Goal: Transaction & Acquisition: Download file/media

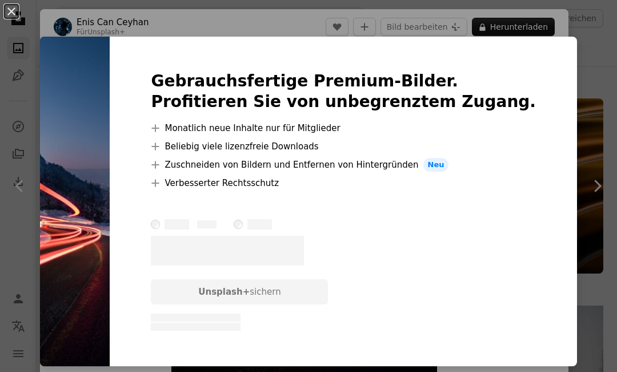
scroll to position [576, 0]
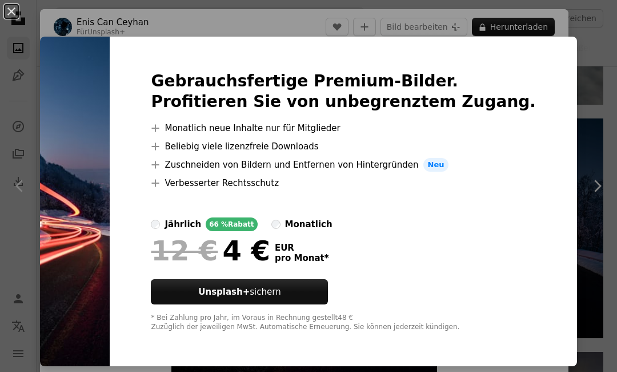
click at [75, 52] on img at bounding box center [75, 201] width 70 height 329
click at [15, 12] on button "An X shape" at bounding box center [12, 12] width 14 height 14
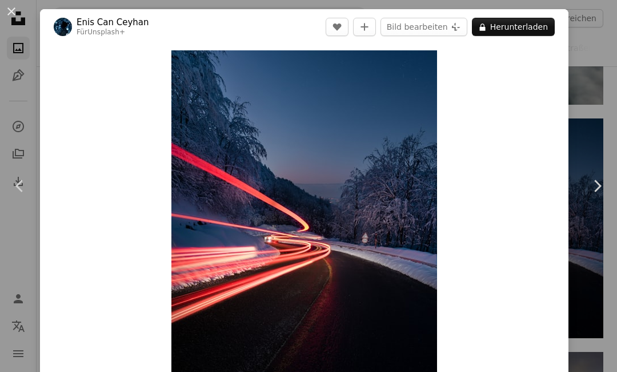
click at [6, 10] on button "An X shape" at bounding box center [12, 12] width 14 height 14
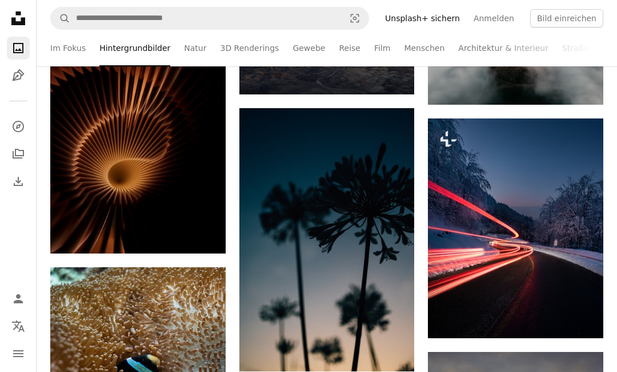
click at [234, 51] on link "3D Renderings" at bounding box center [249, 48] width 59 height 37
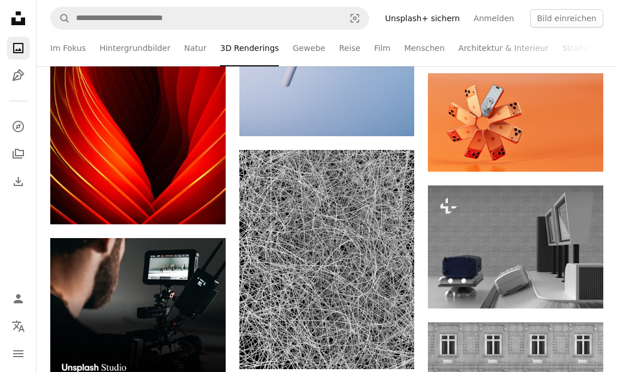
scroll to position [1499, 0]
click at [542, 121] on img at bounding box center [515, 122] width 175 height 98
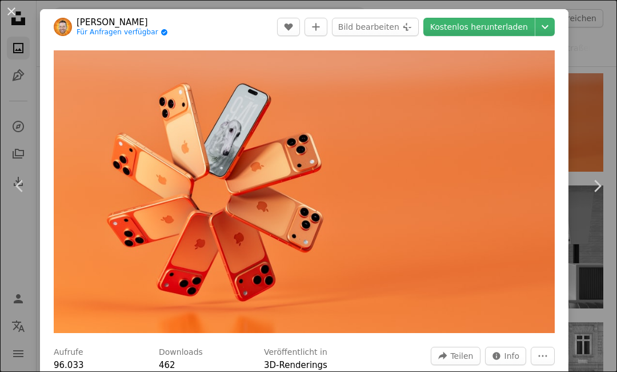
click at [518, 19] on link "Kostenlos herunterladen" at bounding box center [479, 27] width 111 height 18
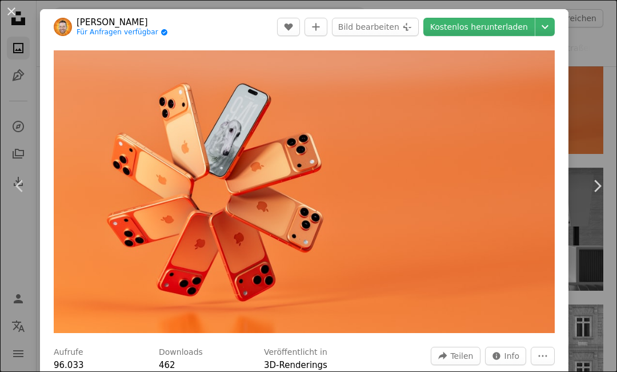
scroll to position [2691, 0]
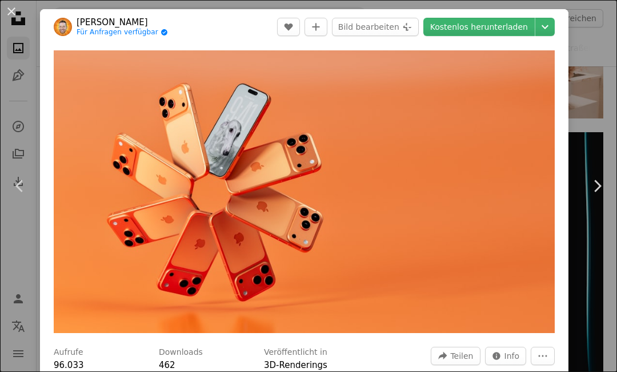
click at [5, 13] on button "An X shape" at bounding box center [12, 12] width 14 height 14
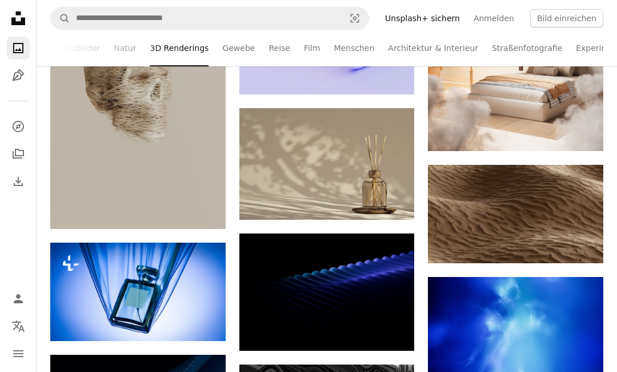
scroll to position [0, 70]
click at [352, 49] on link "Menschen" at bounding box center [354, 48] width 41 height 37
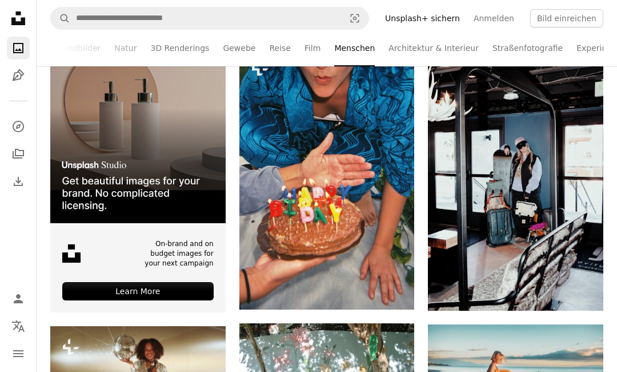
scroll to position [185, 0]
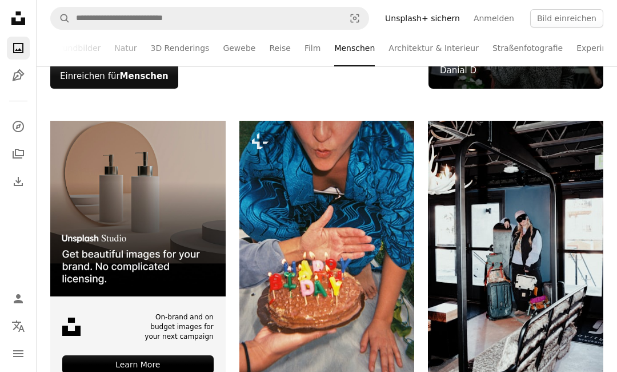
click at [429, 59] on link "Architektur & Interieur" at bounding box center [434, 48] width 90 height 37
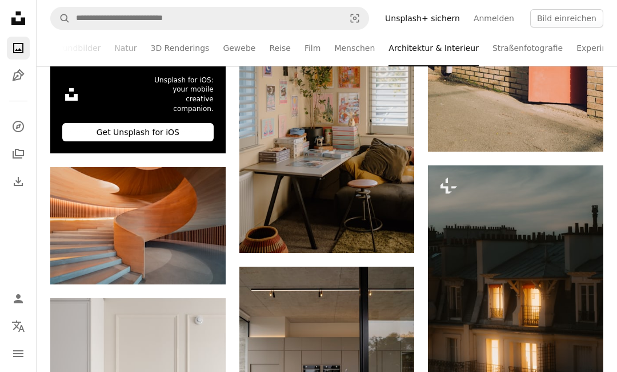
scroll to position [418, 0]
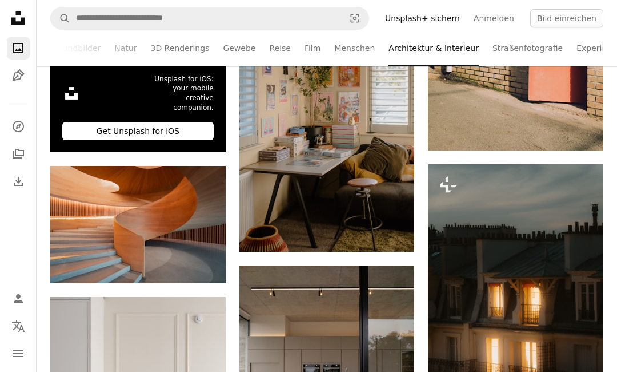
click at [170, 65] on link "3D Renderings" at bounding box center [179, 48] width 59 height 37
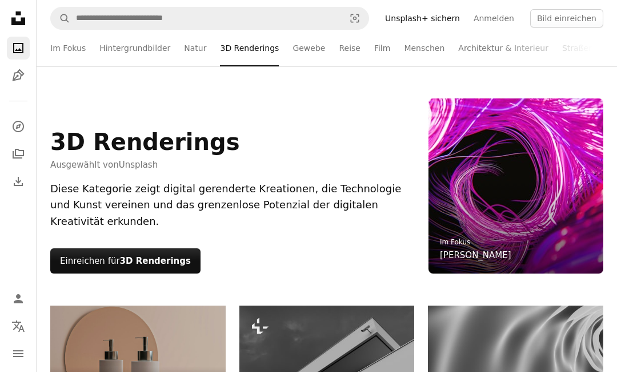
click at [129, 47] on link "Hintergrundbilder" at bounding box center [134, 48] width 71 height 37
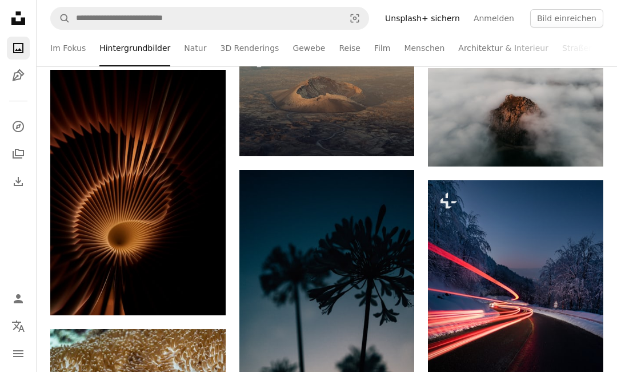
scroll to position [514, 0]
click at [557, 277] on img at bounding box center [515, 289] width 175 height 219
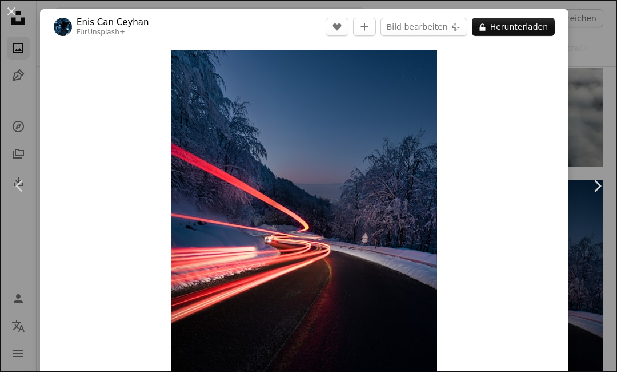
click at [6, 12] on button "An X shape" at bounding box center [12, 12] width 14 height 14
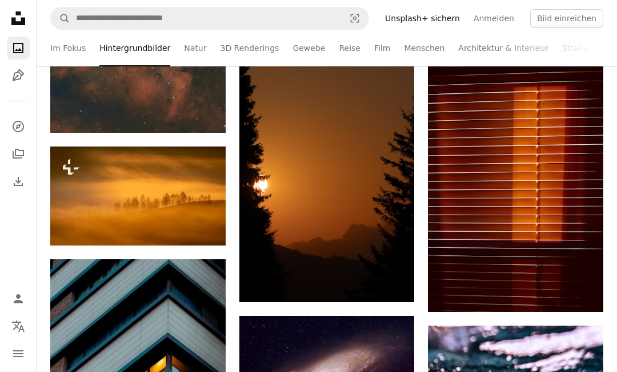
scroll to position [3540, 0]
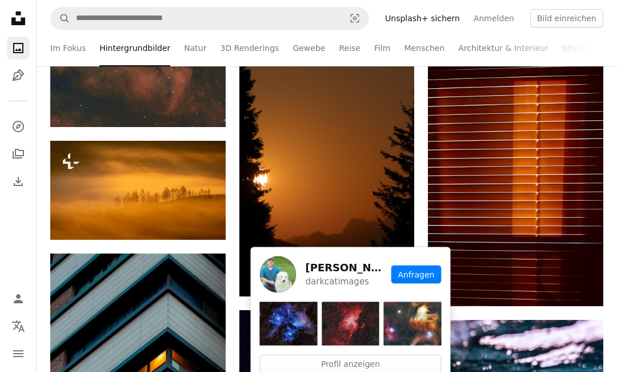
click at [362, 326] on img at bounding box center [351, 323] width 58 height 43
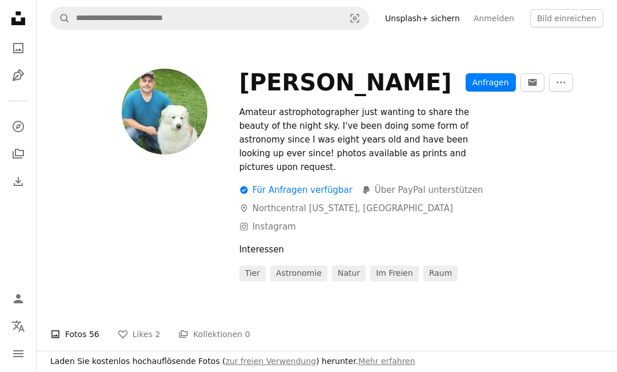
click at [18, 40] on link "A photo" at bounding box center [18, 48] width 23 height 23
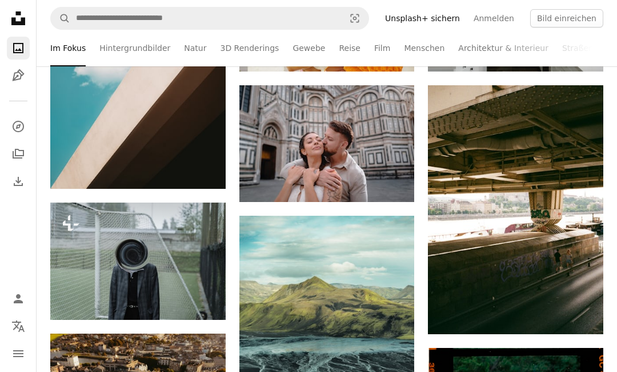
scroll to position [1907, 0]
click at [116, 51] on link "Hintergrundbilder" at bounding box center [134, 48] width 71 height 37
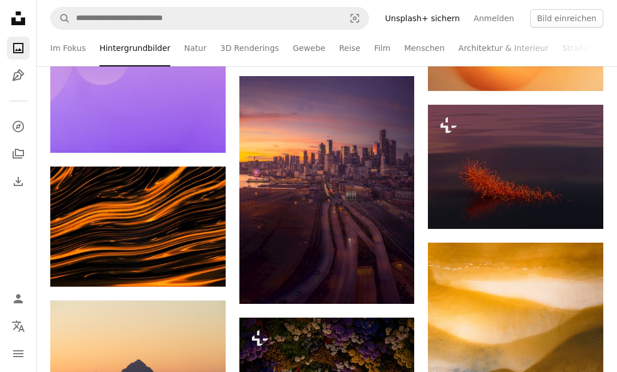
scroll to position [1183, 0]
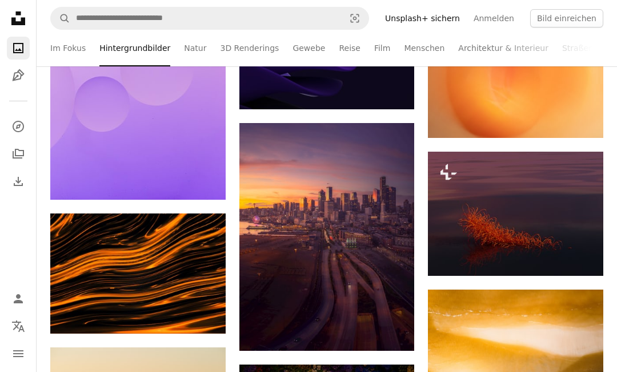
click at [388, 324] on icon "Arrow pointing down" at bounding box center [391, 329] width 9 height 14
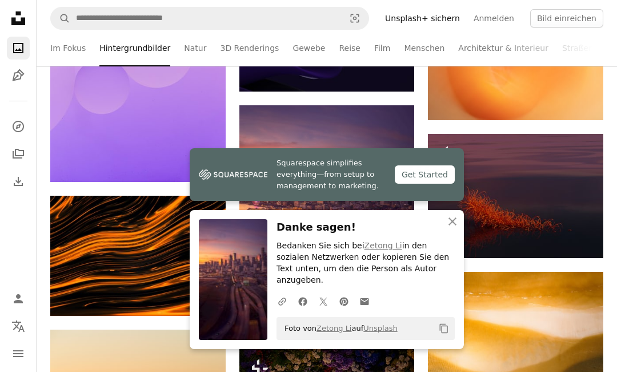
click at [370, 177] on img at bounding box center [327, 219] width 175 height 228
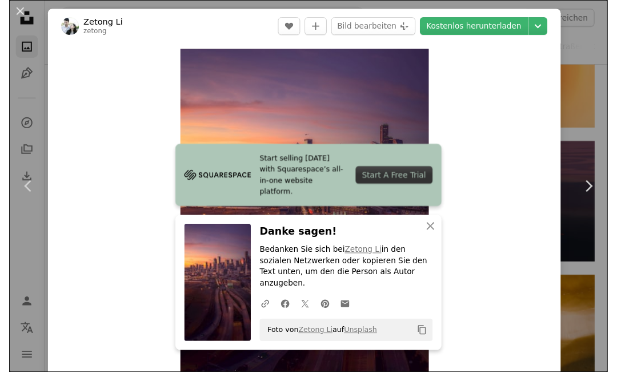
scroll to position [1200, 0]
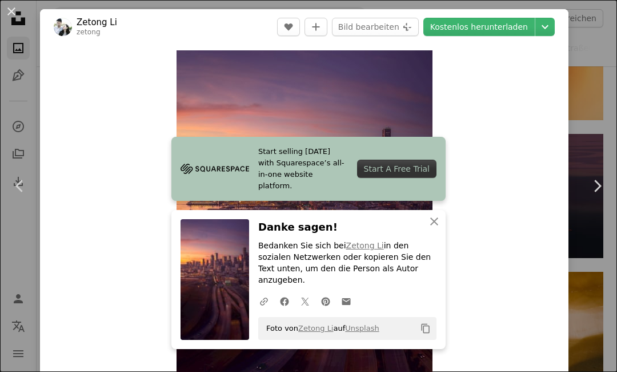
click at [10, 14] on button "An X shape" at bounding box center [12, 12] width 14 height 14
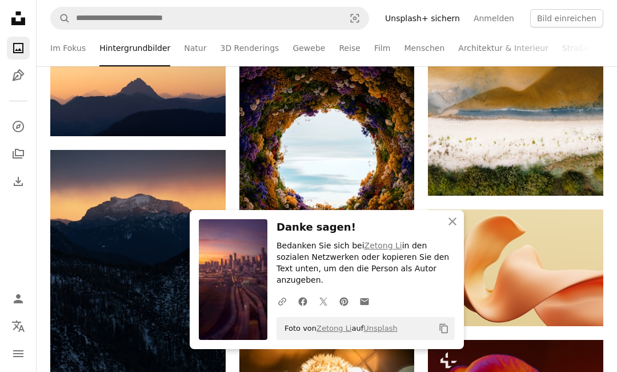
scroll to position [1526, 0]
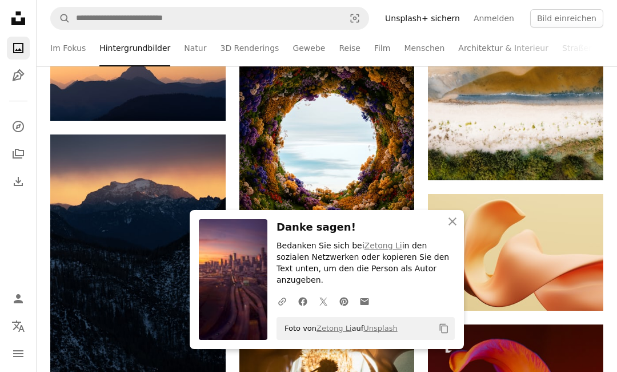
click at [450, 233] on button "An X shape Schließen" at bounding box center [452, 221] width 23 height 23
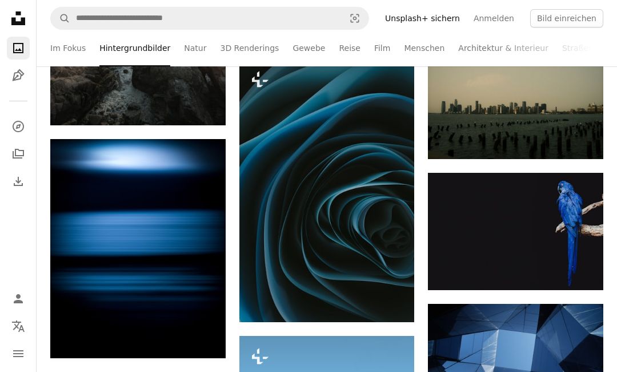
scroll to position [2887, 0]
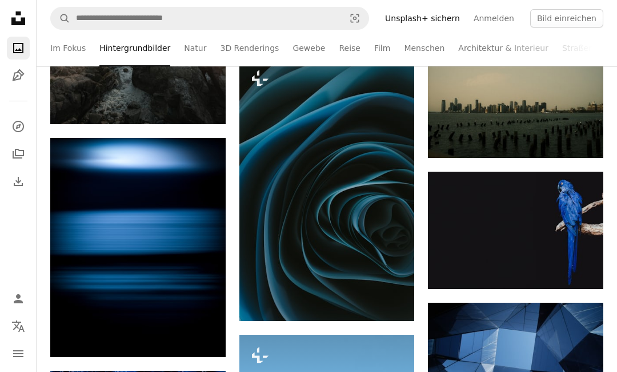
click at [241, 51] on link "3D Renderings" at bounding box center [249, 48] width 59 height 37
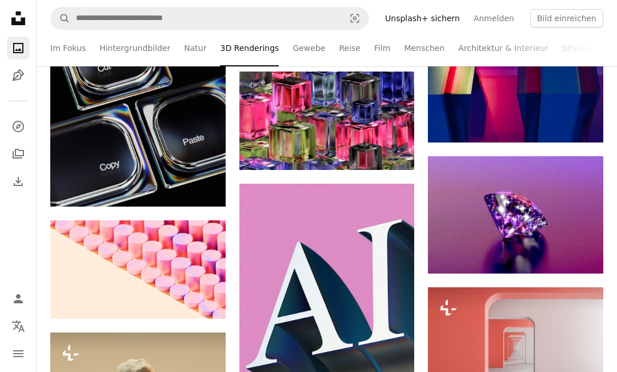
scroll to position [11241, 0]
click at [541, 237] on img at bounding box center [515, 214] width 175 height 117
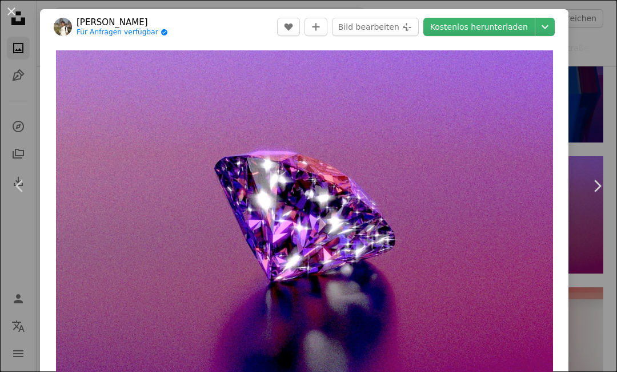
click at [91, 21] on link "[PERSON_NAME]" at bounding box center [122, 22] width 91 height 11
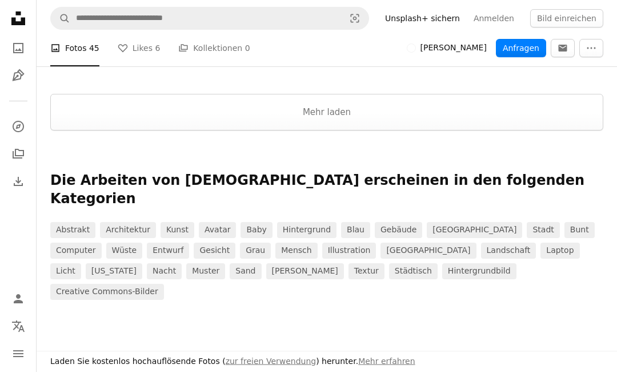
scroll to position [1184, 0]
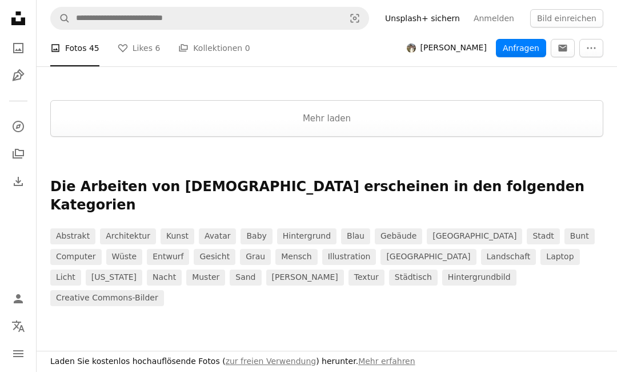
click at [547, 118] on button "Mehr laden" at bounding box center [326, 118] width 553 height 37
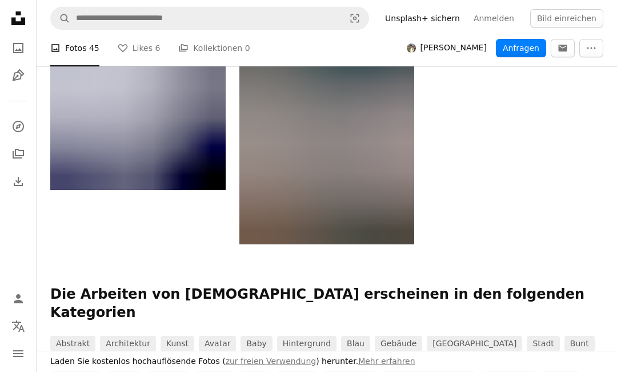
scroll to position [2600, 0]
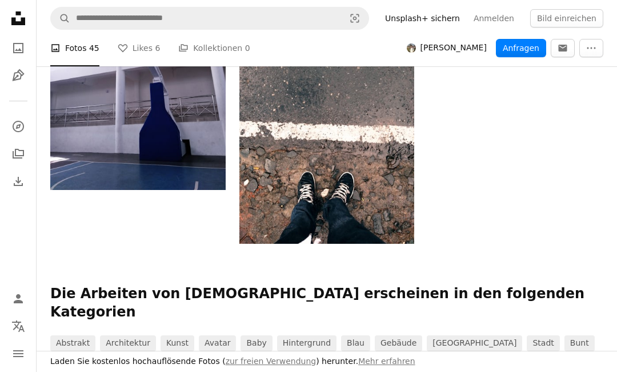
click at [341, 335] on link "blau" at bounding box center [355, 343] width 29 height 16
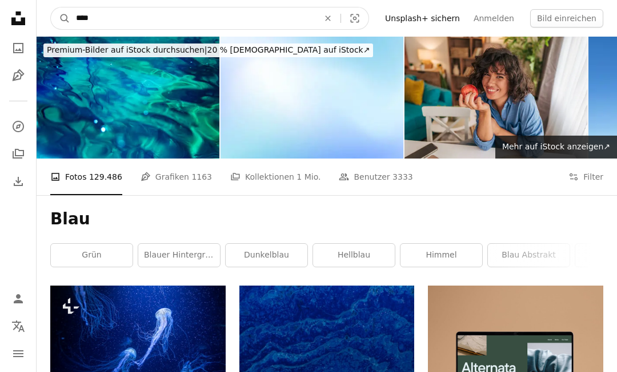
click at [83, 19] on input "****" at bounding box center [192, 18] width 245 height 22
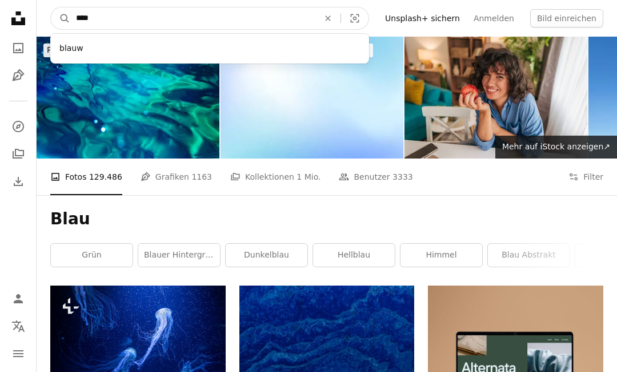
click at [117, 27] on input "****" at bounding box center [192, 18] width 245 height 22
type input "*"
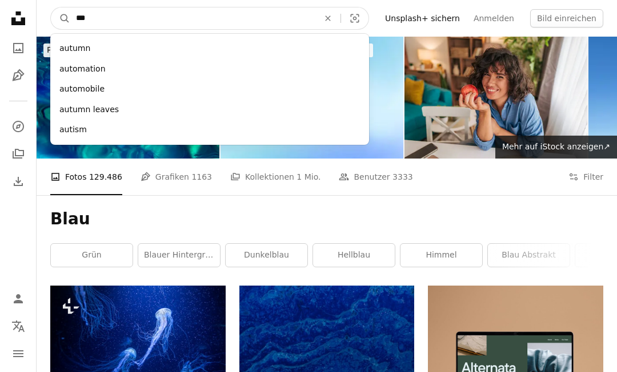
type input "****"
click at [61, 18] on button "A magnifying glass" at bounding box center [60, 18] width 19 height 22
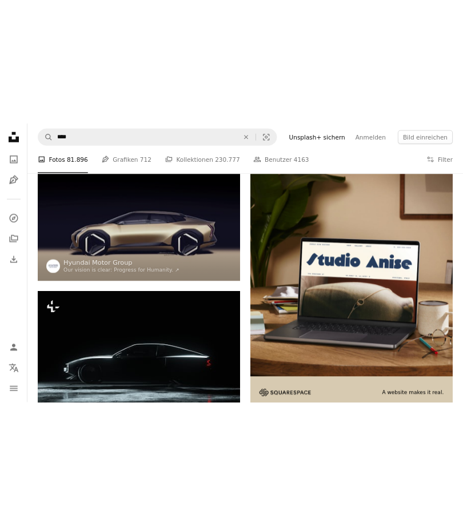
scroll to position [139, 0]
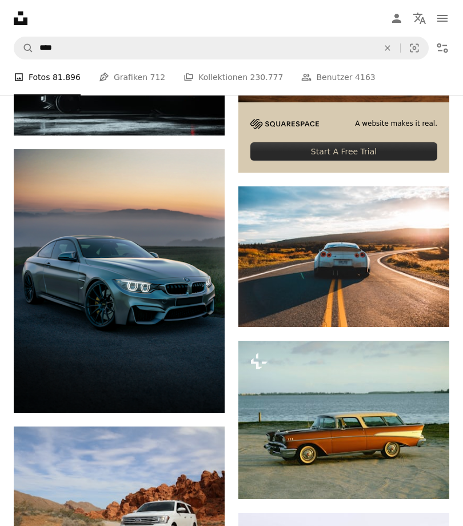
click at [216, 371] on img at bounding box center [119, 282] width 211 height 264
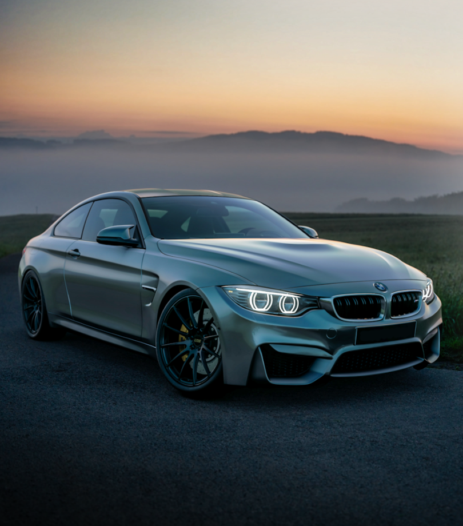
click at [429, 28] on img "Dieses Bild herauszoomen" at bounding box center [231, 289] width 464 height 580
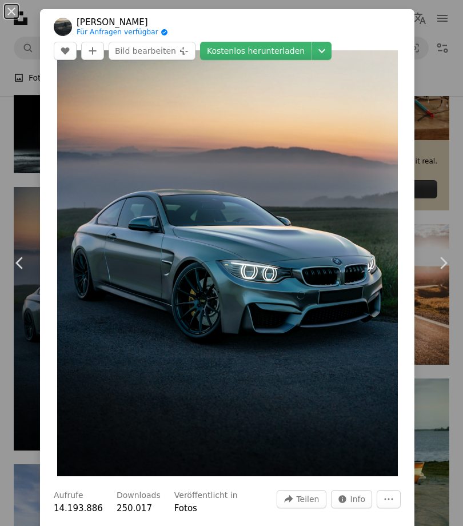
scroll to position [385, 0]
click at [287, 49] on link "Kostenlos herunterladen" at bounding box center [255, 51] width 111 height 18
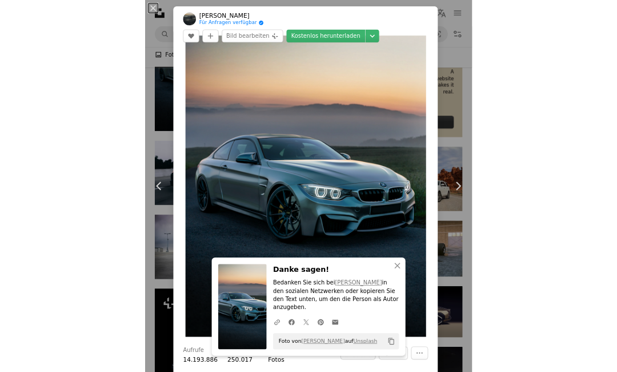
scroll to position [406, 0]
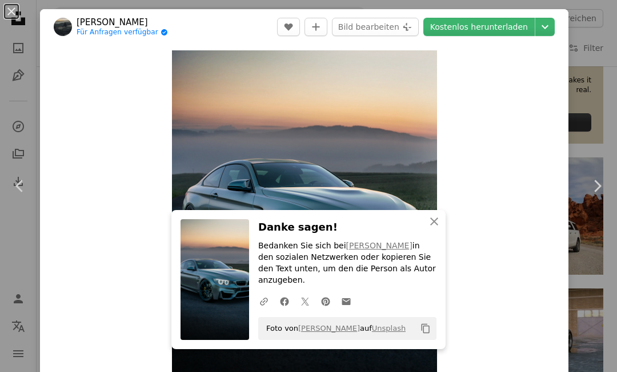
click at [436, 228] on icon "An X shape" at bounding box center [435, 221] width 14 height 14
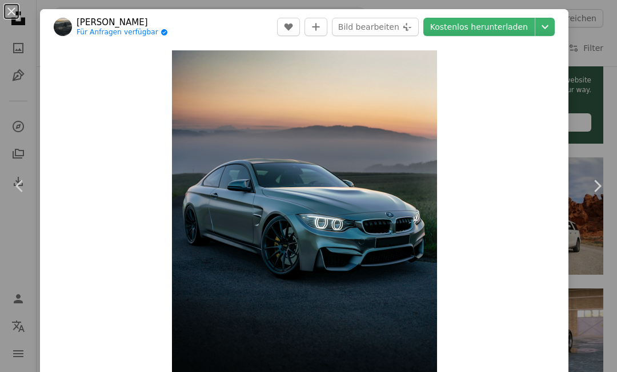
scroll to position [816, 0]
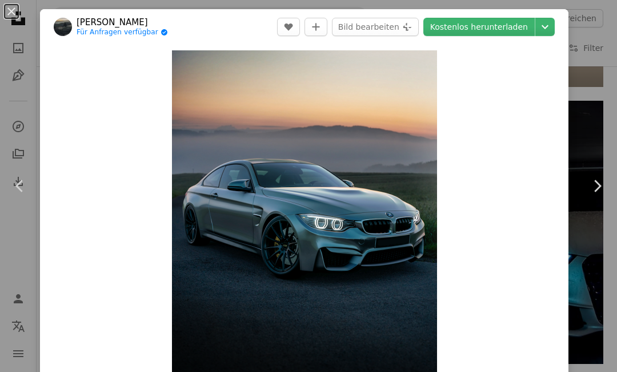
click at [8, 9] on button "An X shape" at bounding box center [12, 12] width 14 height 14
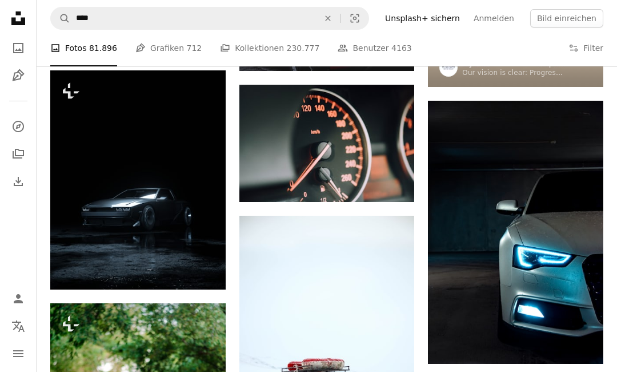
scroll to position [293, 0]
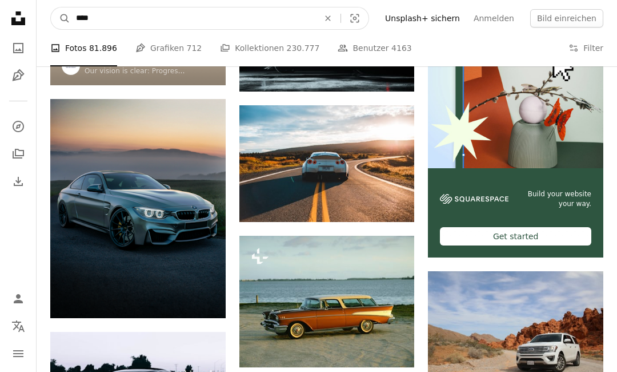
click at [114, 21] on input "****" at bounding box center [192, 18] width 245 height 22
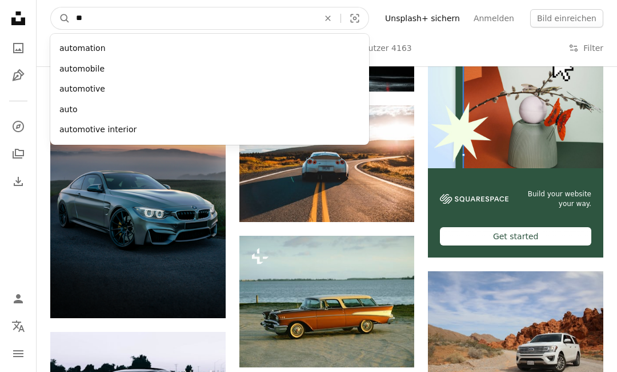
type input "*"
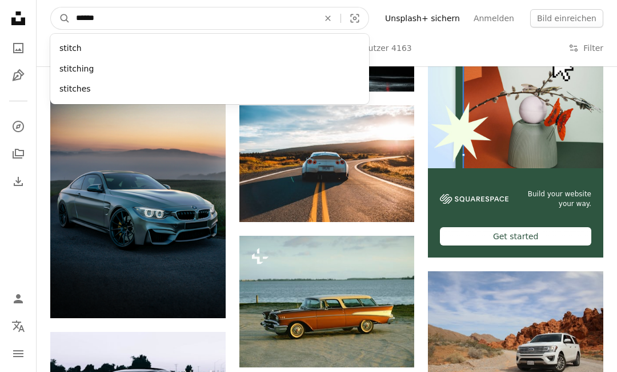
type input "******"
click at [61, 18] on button "A magnifying glass" at bounding box center [60, 18] width 19 height 22
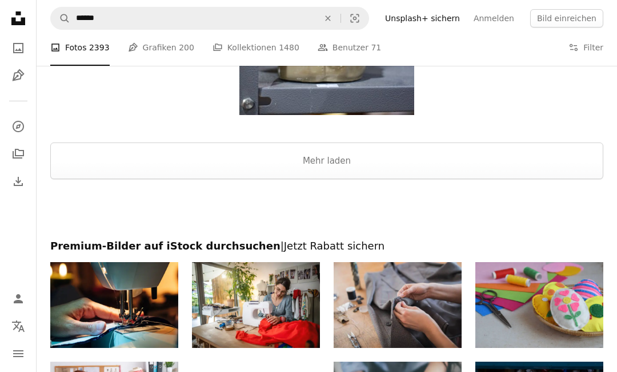
click at [81, 174] on button "Mehr laden" at bounding box center [326, 161] width 553 height 37
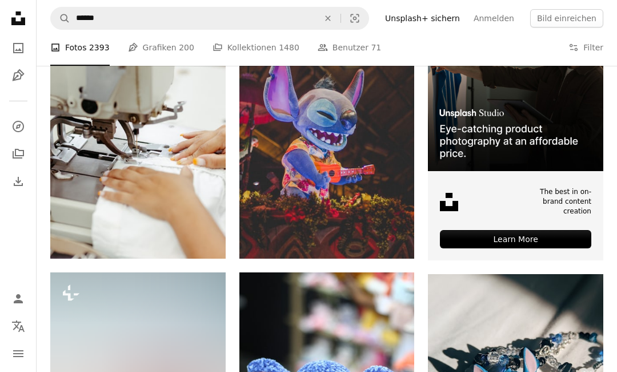
scroll to position [284, 0]
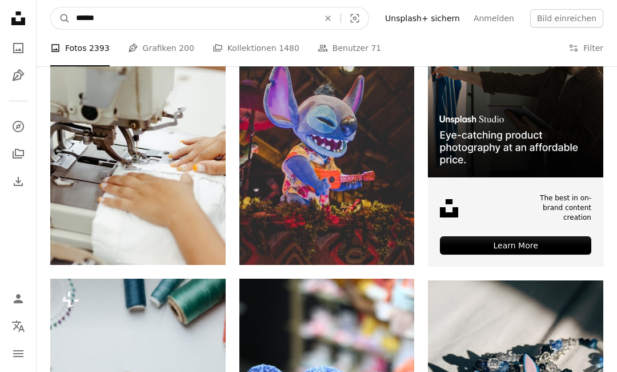
click at [127, 29] on input "******" at bounding box center [192, 18] width 245 height 22
type input "**********"
click at [61, 18] on button "A magnifying glass" at bounding box center [60, 18] width 19 height 22
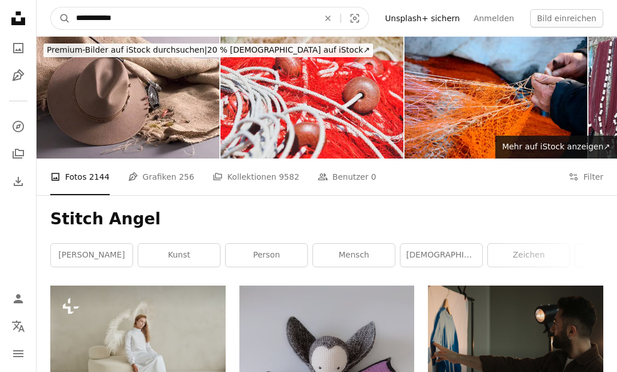
click at [133, 22] on input "**********" at bounding box center [192, 18] width 245 height 22
type input "**********"
click at [61, 18] on button "A magnifying glass" at bounding box center [60, 18] width 19 height 22
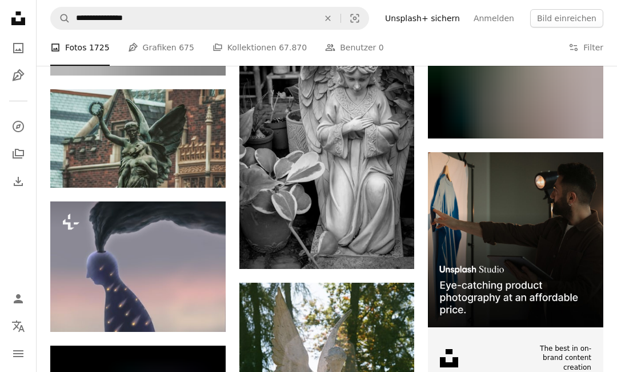
scroll to position [3211, 0]
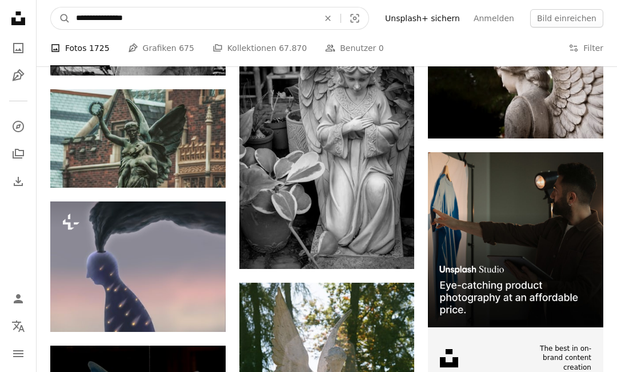
click at [240, 18] on input "**********" at bounding box center [192, 18] width 245 height 22
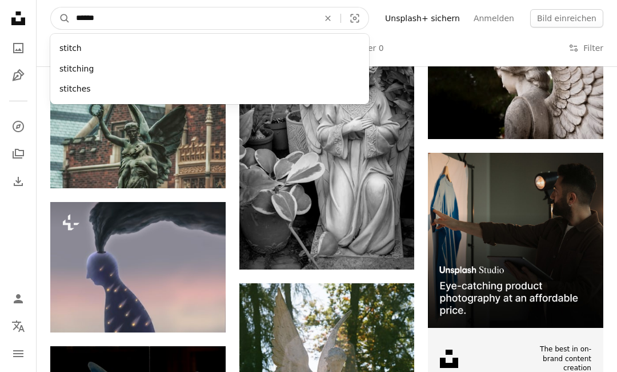
type input "******"
click at [61, 18] on button "A magnifying glass" at bounding box center [60, 18] width 19 height 22
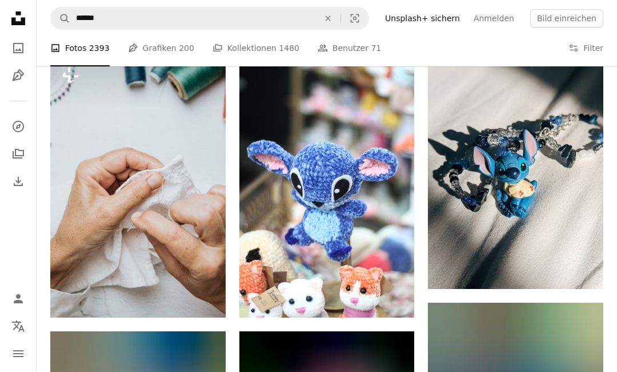
scroll to position [496, 0]
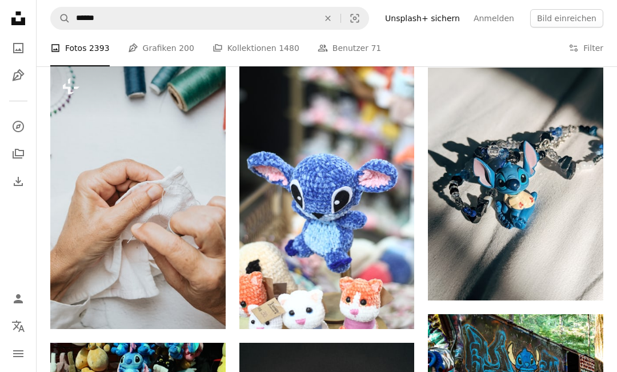
click at [585, 272] on icon "Arrow pointing down" at bounding box center [580, 279] width 9 height 14
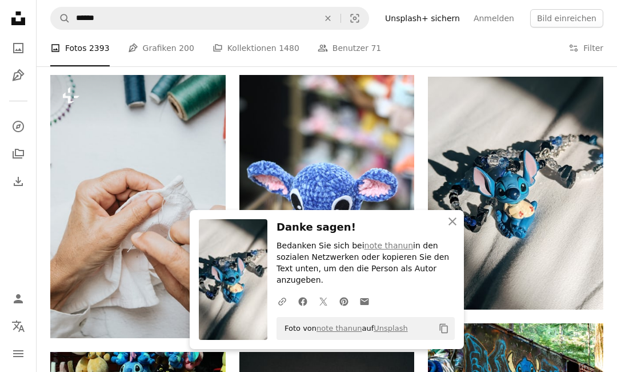
click at [453, 225] on icon "button" at bounding box center [453, 221] width 8 height 8
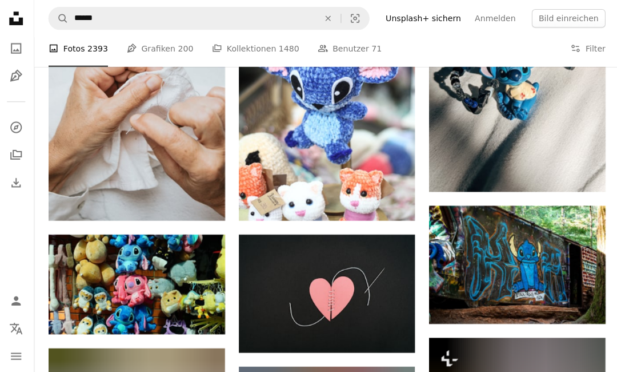
scroll to position [606, 0]
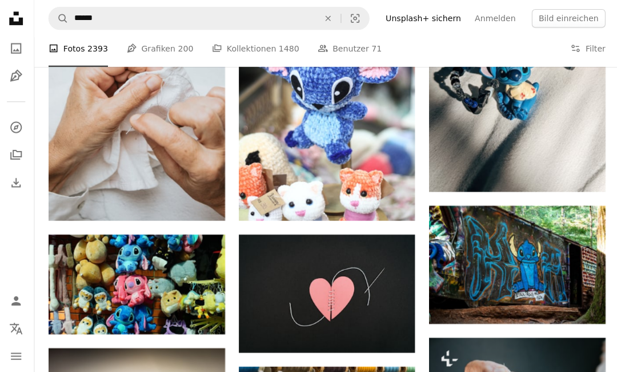
click at [193, 314] on link "Arrow pointing down" at bounding box center [202, 311] width 23 height 18
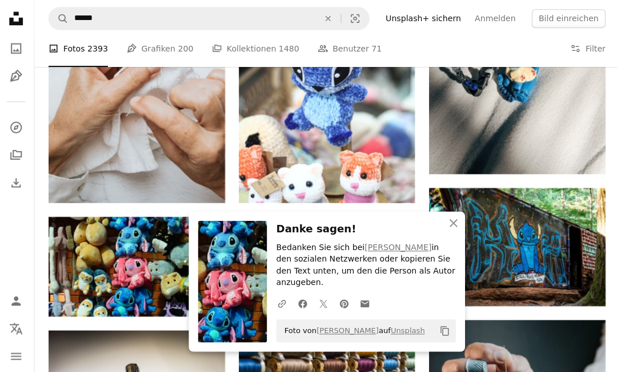
click at [115, 236] on img at bounding box center [137, 264] width 175 height 98
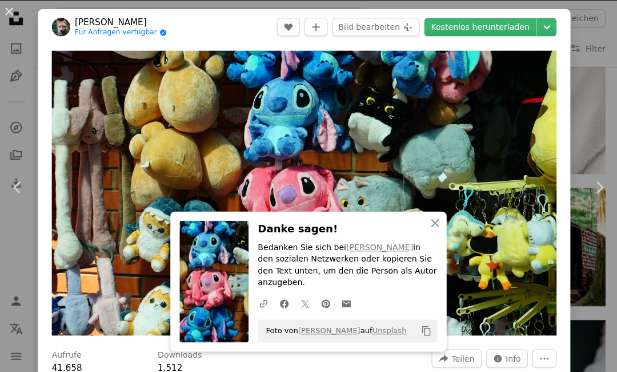
scroll to position [1224, 0]
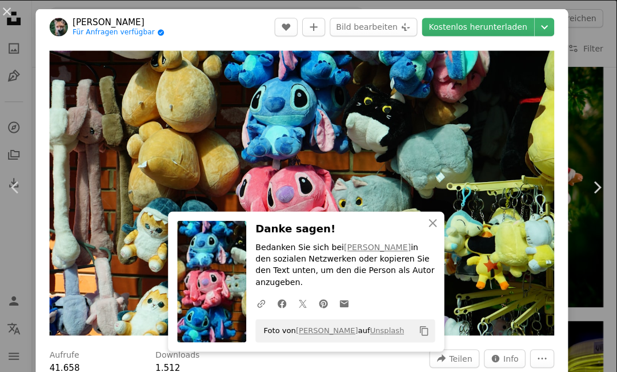
click at [5, 18] on button "An X shape" at bounding box center [12, 12] width 14 height 14
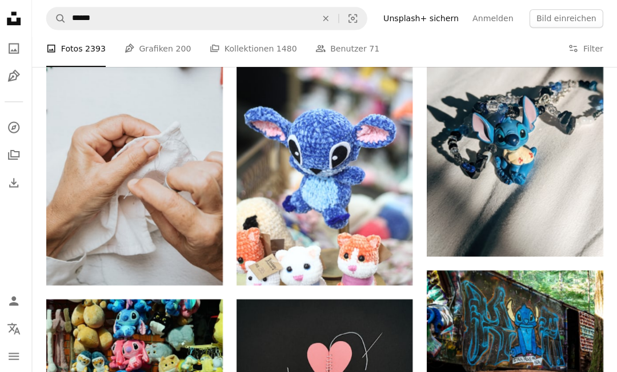
scroll to position [501, 0]
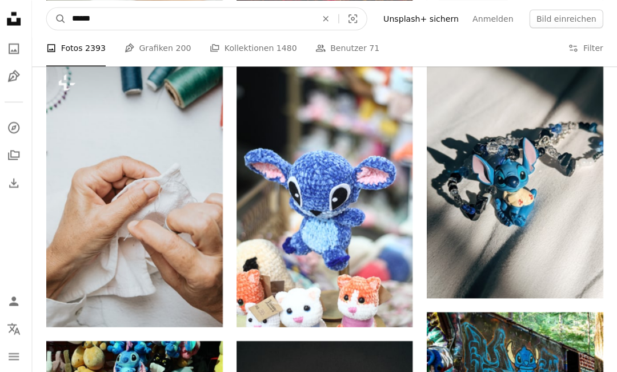
click at [107, 17] on input "******" at bounding box center [192, 18] width 245 height 22
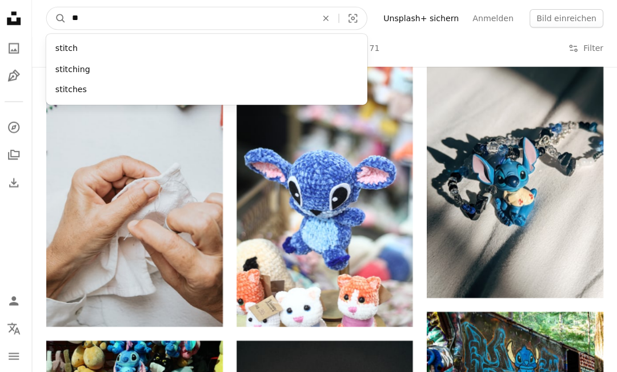
type input "*"
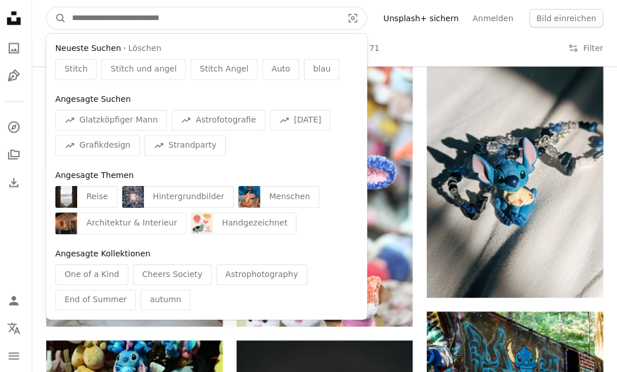
click at [81, 15] on input "Finden Sie Bildmaterial auf der ganzen Webseite" at bounding box center [205, 18] width 271 height 22
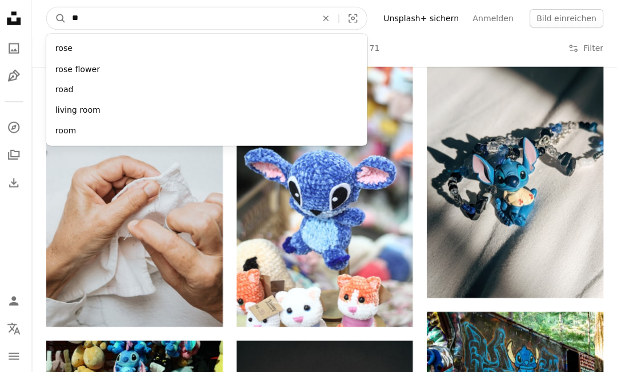
type input "*"
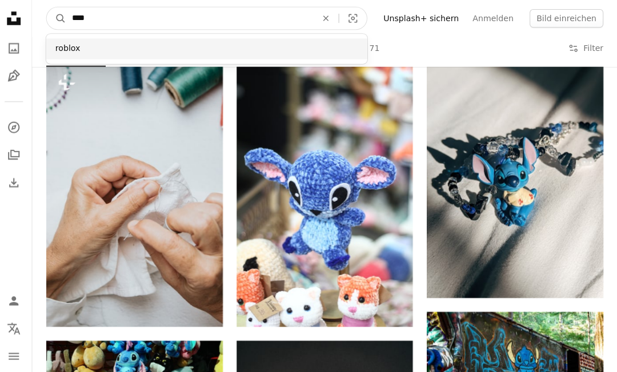
type input "****"
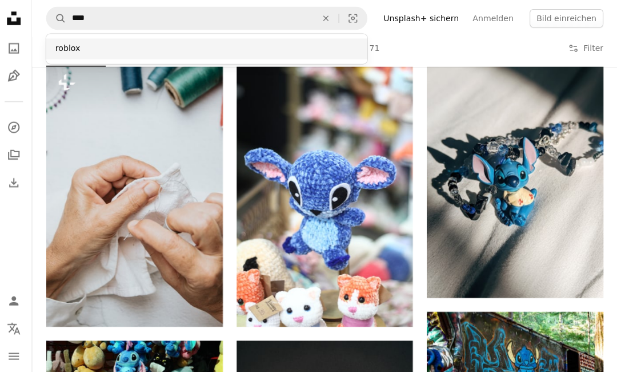
click at [53, 57] on div "roblox" at bounding box center [209, 48] width 319 height 21
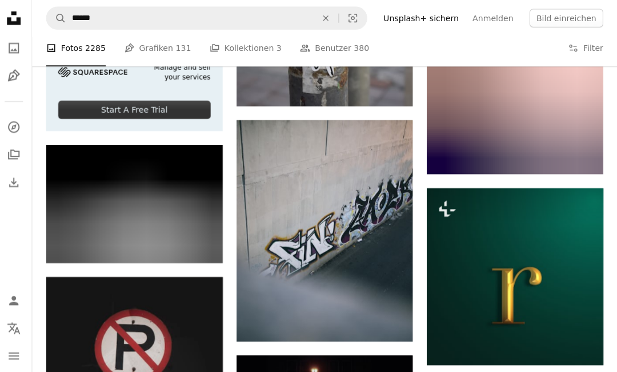
scroll to position [1720, 0]
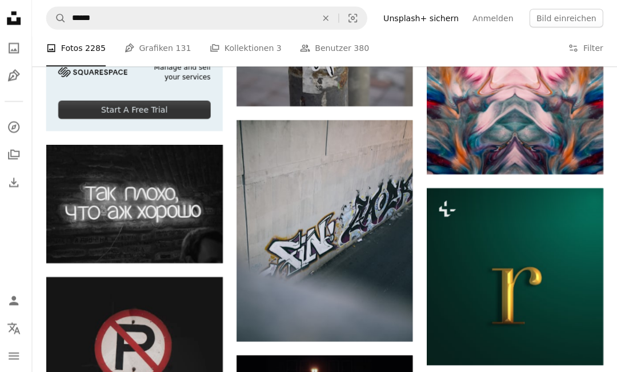
click at [529, 253] on img at bounding box center [515, 274] width 175 height 175
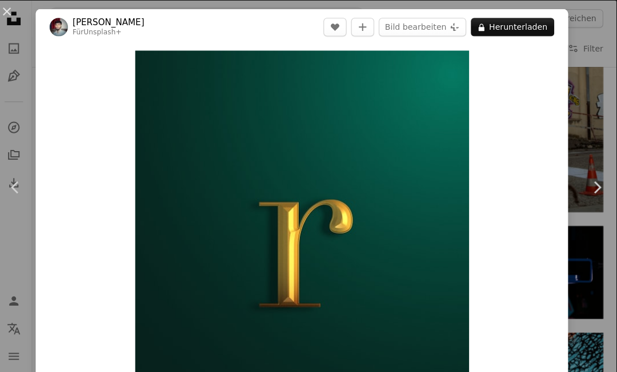
click at [7, 11] on button "An X shape" at bounding box center [12, 12] width 14 height 14
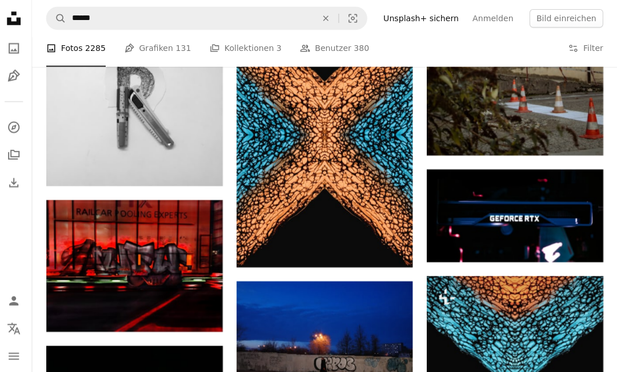
scroll to position [2221, 0]
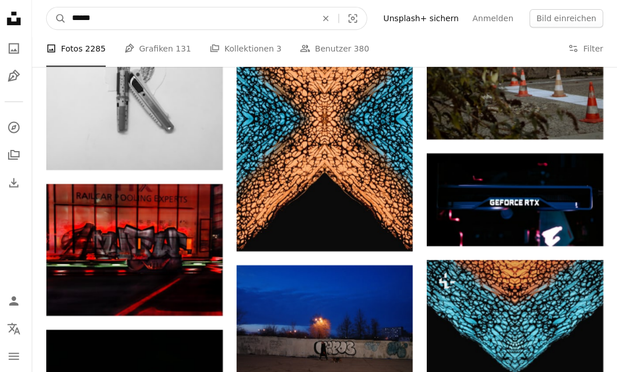
click at [87, 24] on input "******" at bounding box center [192, 18] width 245 height 22
